Goal: Transaction & Acquisition: Purchase product/service

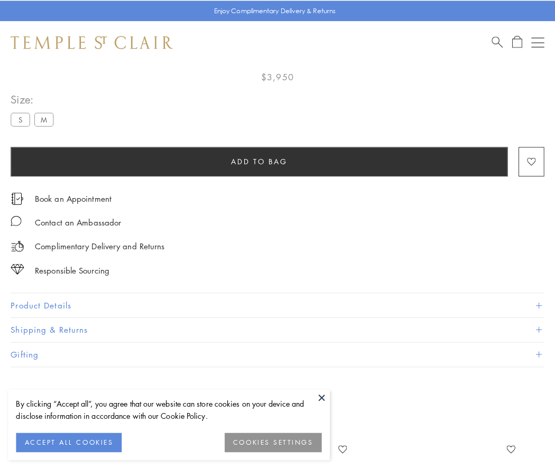
scroll to position [61, 0]
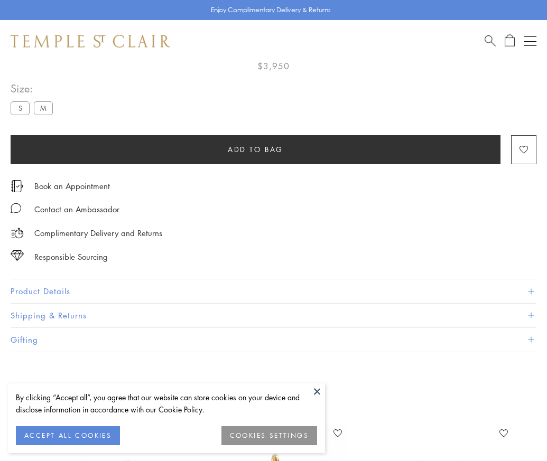
click at [255, 149] on span "Add to bag" at bounding box center [255, 150] width 55 height 12
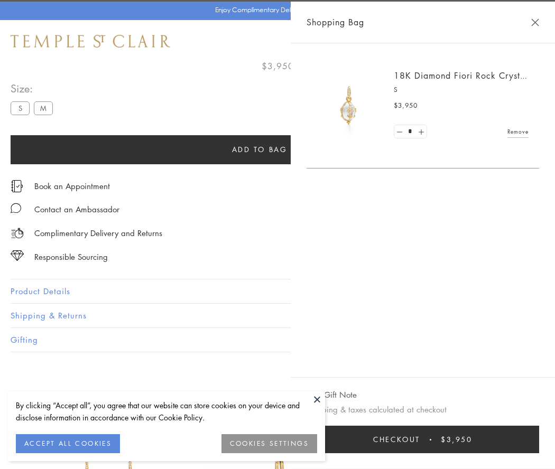
click at [423, 440] on button "Checkout $3,950" at bounding box center [422, 439] width 233 height 27
